Goal: Task Accomplishment & Management: Use online tool/utility

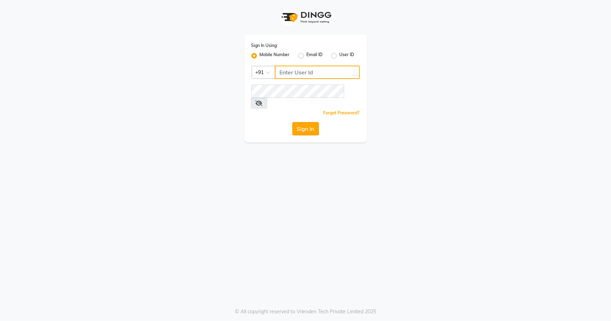
type input "7077442222"
drag, startPoint x: 296, startPoint y: 121, endPoint x: 331, endPoint y: 110, distance: 35.8
click at [297, 122] on button "Sign In" at bounding box center [306, 128] width 27 height 13
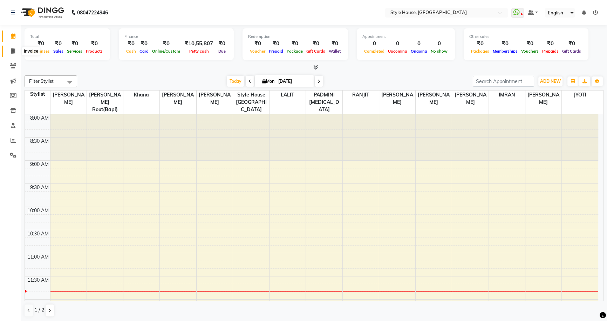
click at [11, 49] on icon at bounding box center [13, 50] width 4 height 5
select select "service"
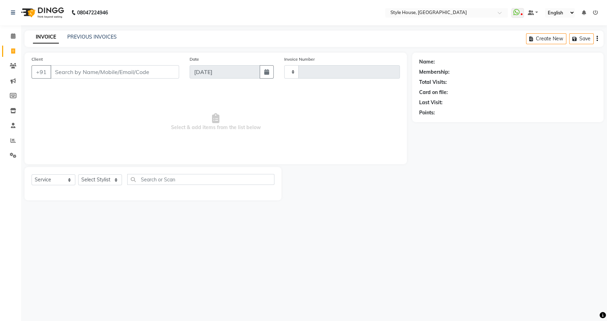
type input "1824"
select select "4237"
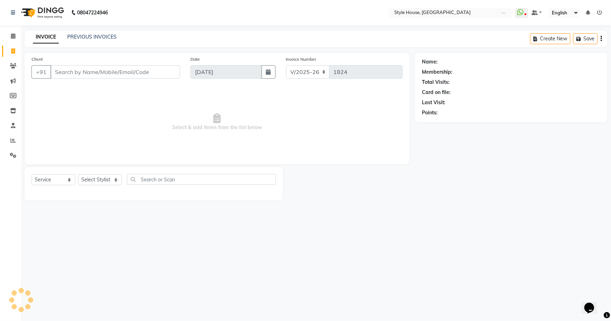
click at [77, 73] on input "Client" at bounding box center [115, 71] width 130 height 13
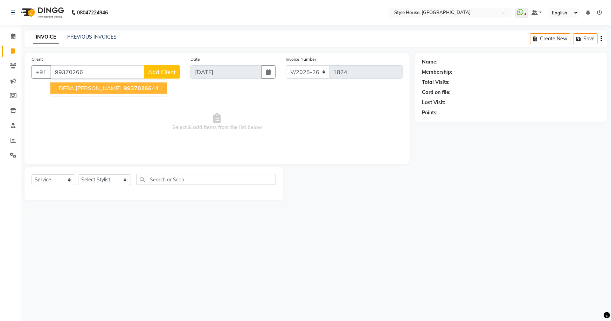
click at [92, 88] on span "DEBA [PERSON_NAME]" at bounding box center [90, 87] width 62 height 7
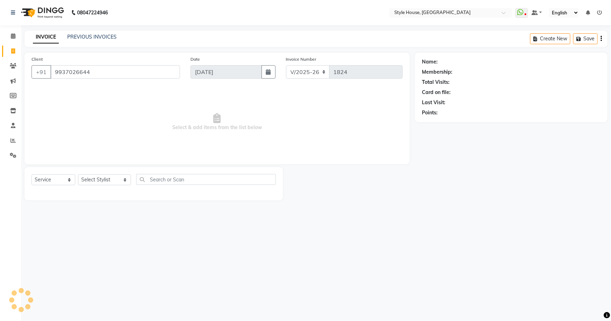
type input "9937026644"
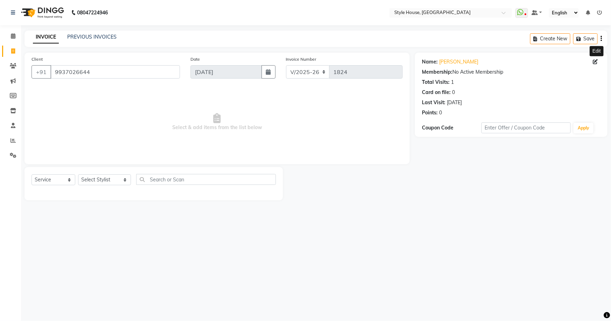
click at [597, 61] on icon at bounding box center [595, 61] width 5 height 5
select select "[DEMOGRAPHIC_DATA]"
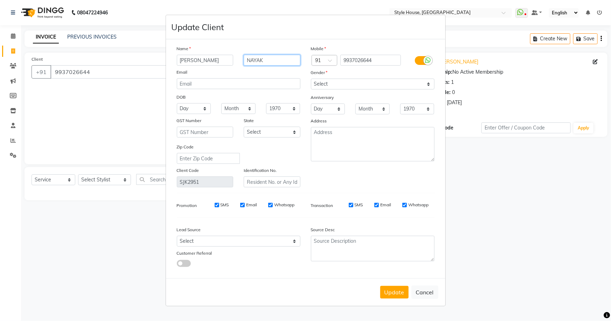
click at [281, 61] on input "NAYAK" at bounding box center [272, 60] width 57 height 11
type input "N"
type input "r"
type input "P"
type input "RAY"
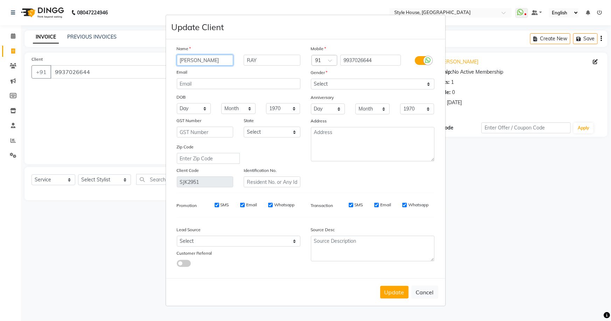
click at [219, 56] on input "[PERSON_NAME]" at bounding box center [205, 60] width 57 height 11
type input "[PERSON_NAME]"
click at [401, 294] on button "Update" at bounding box center [394, 292] width 28 height 13
select select
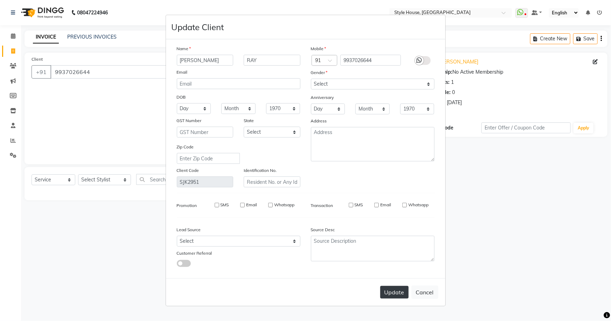
select select
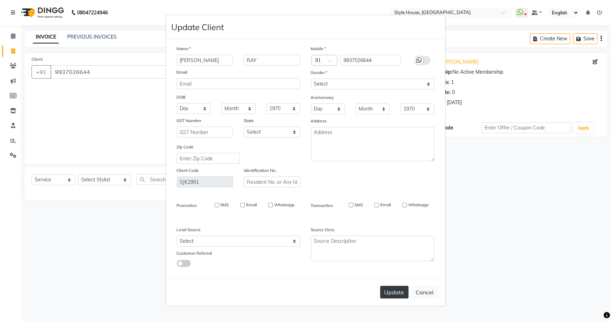
checkbox input "false"
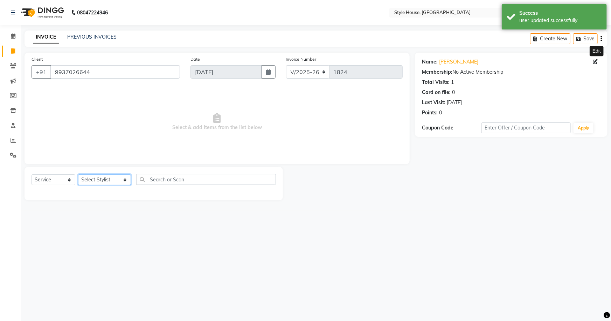
click at [109, 181] on select "Select Stylist [PERSON_NAME] [PERSON_NAME] [PERSON_NAME] [PERSON_NAME]([PERSON_…" at bounding box center [104, 179] width 53 height 11
select select "49165"
click at [78, 174] on select "Select Stylist [PERSON_NAME] [PERSON_NAME] [PERSON_NAME] [PERSON_NAME]([PERSON_…" at bounding box center [104, 179] width 53 height 11
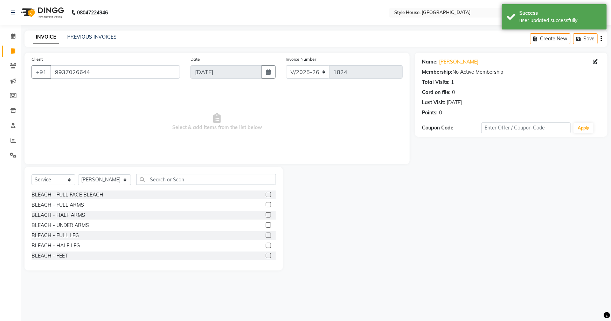
click at [148, 173] on div "Select Service Product Membership Package Voucher Prepaid Gift Card Select Styl…" at bounding box center [154, 218] width 259 height 103
click at [146, 185] on div "Select Service Product Membership Package Voucher Prepaid Gift Card Select Styl…" at bounding box center [154, 182] width 245 height 16
click at [136, 174] on input "text" at bounding box center [206, 179] width 140 height 11
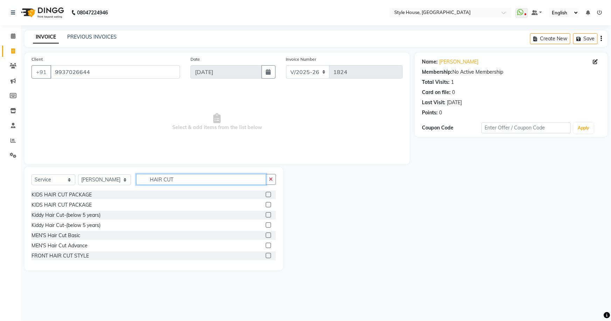
type input "HAIR CUT"
click at [266, 236] on label at bounding box center [268, 234] width 5 height 5
click at [266, 236] on input "checkbox" at bounding box center [268, 235] width 5 height 5
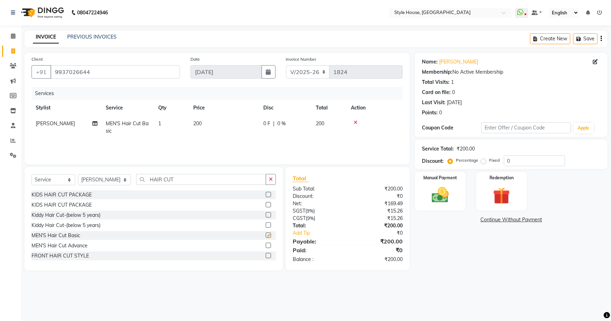
checkbox input "false"
click at [273, 180] on button "button" at bounding box center [271, 179] width 10 height 11
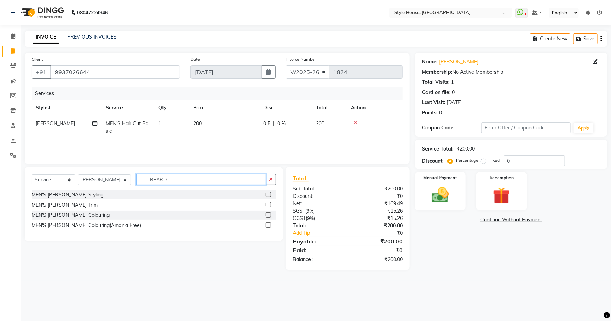
type input "BEARD"
click at [269, 204] on label at bounding box center [268, 204] width 5 height 5
click at [269, 204] on input "checkbox" at bounding box center [268, 204] width 5 height 5
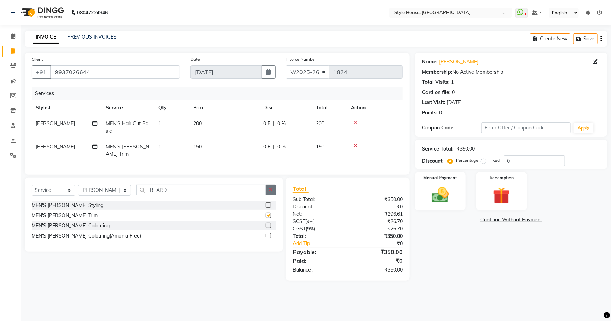
checkbox input "false"
click at [275, 186] on button "button" at bounding box center [271, 189] width 10 height 11
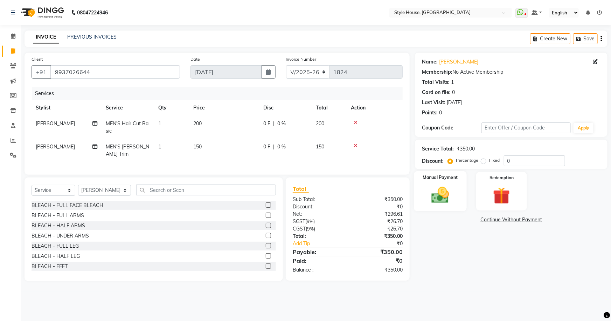
click at [446, 194] on img at bounding box center [440, 195] width 29 height 20
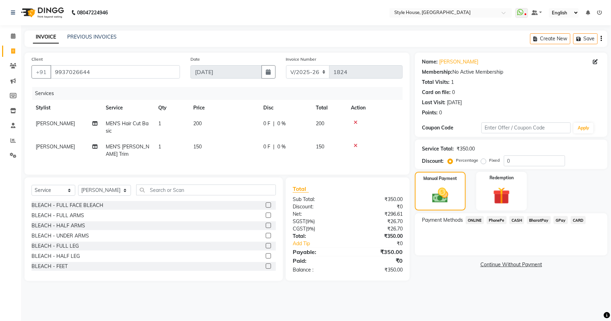
click at [495, 221] on span "PhonePe" at bounding box center [497, 220] width 20 height 8
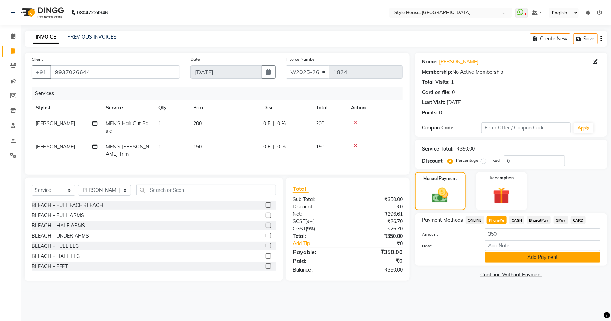
click at [535, 260] on button "Add Payment" at bounding box center [543, 257] width 116 height 11
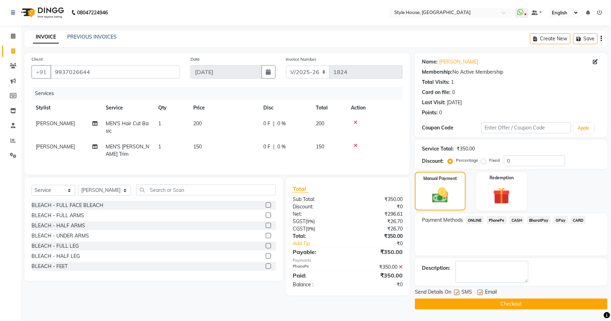
click at [531, 301] on button "Checkout" at bounding box center [511, 303] width 193 height 11
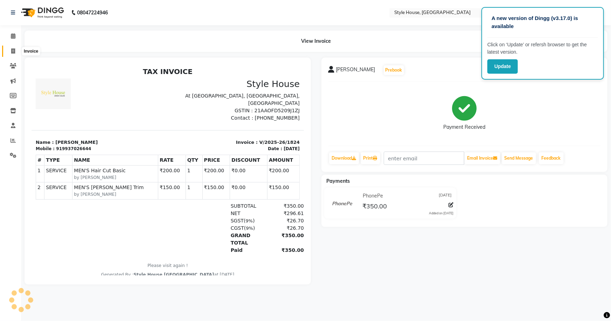
click at [12, 50] on icon at bounding box center [13, 50] width 4 height 5
select select "service"
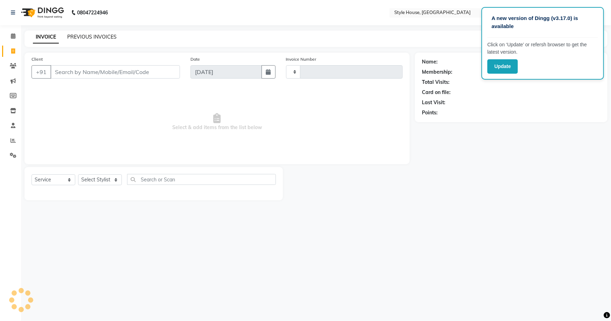
type input "1825"
select select "4237"
click at [87, 37] on link "PREVIOUS INVOICES" at bounding box center [91, 37] width 49 height 6
